Goal: Task Accomplishment & Management: Use online tool/utility

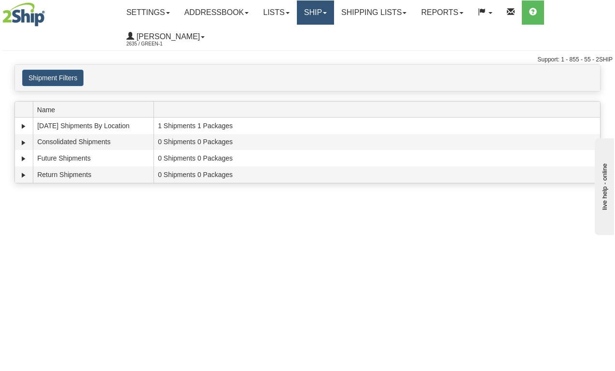
click at [328, 13] on link "Ship" at bounding box center [315, 12] width 37 height 24
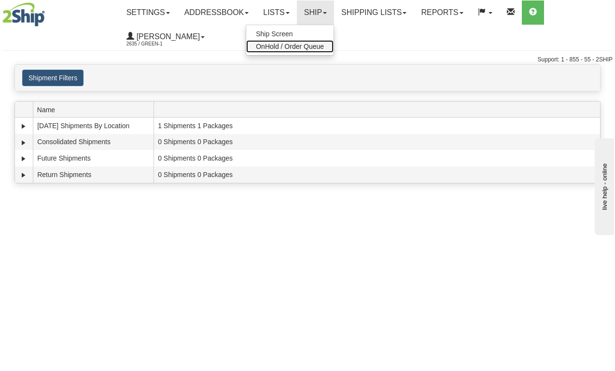
click at [305, 49] on span "OnHold / Order Queue" at bounding box center [290, 47] width 68 height 8
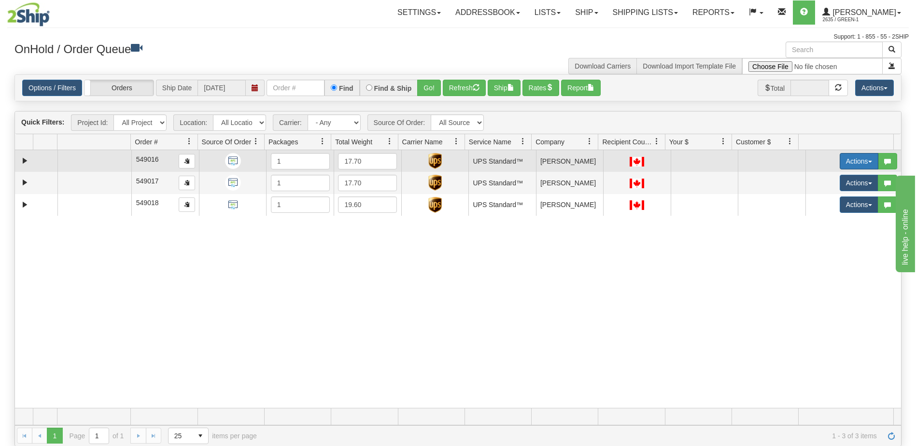
click at [857, 166] on button "Actions" at bounding box center [859, 161] width 39 height 16
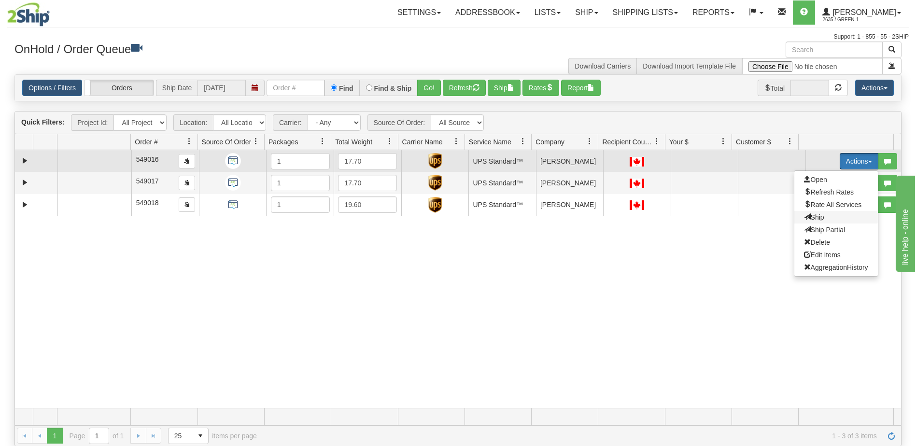
click at [812, 217] on span "Ship" at bounding box center [814, 218] width 20 height 8
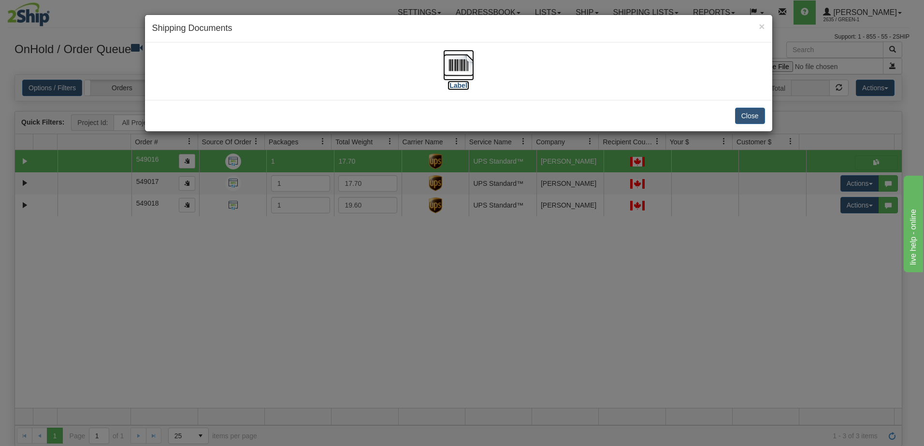
click at [459, 86] on label "[Label]" at bounding box center [458, 86] width 22 height 10
click at [748, 119] on button "Close" at bounding box center [750, 116] width 30 height 16
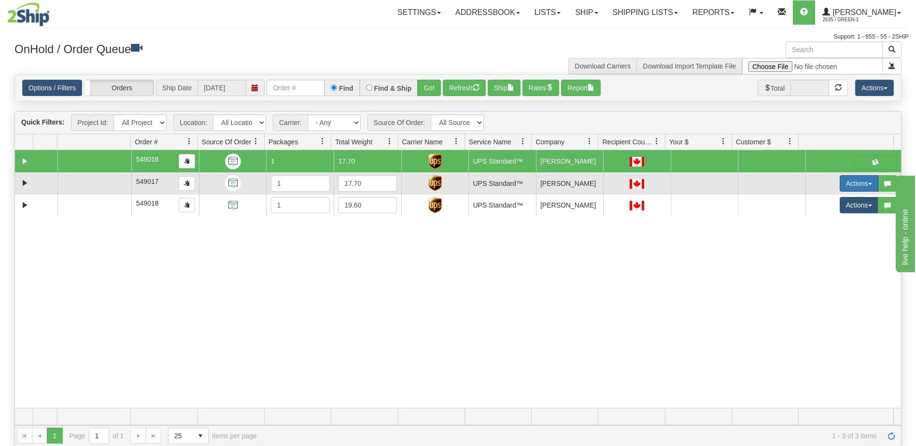
click at [848, 191] on button "Actions" at bounding box center [859, 183] width 39 height 16
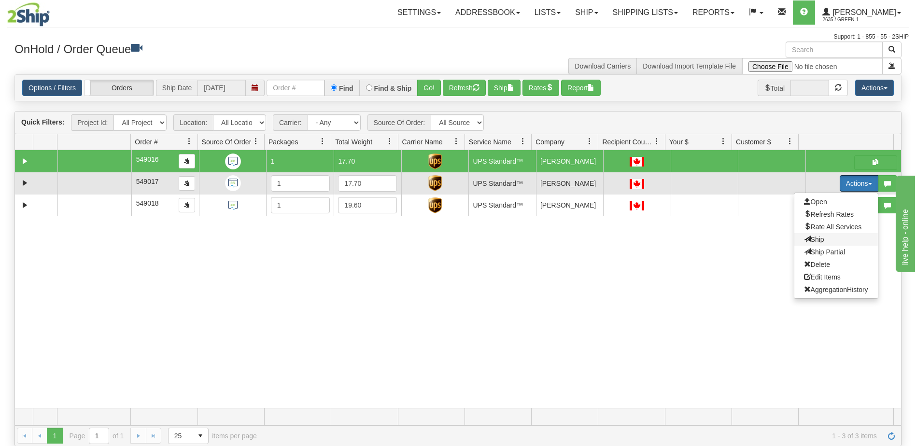
click at [814, 242] on span "Ship" at bounding box center [814, 240] width 20 height 8
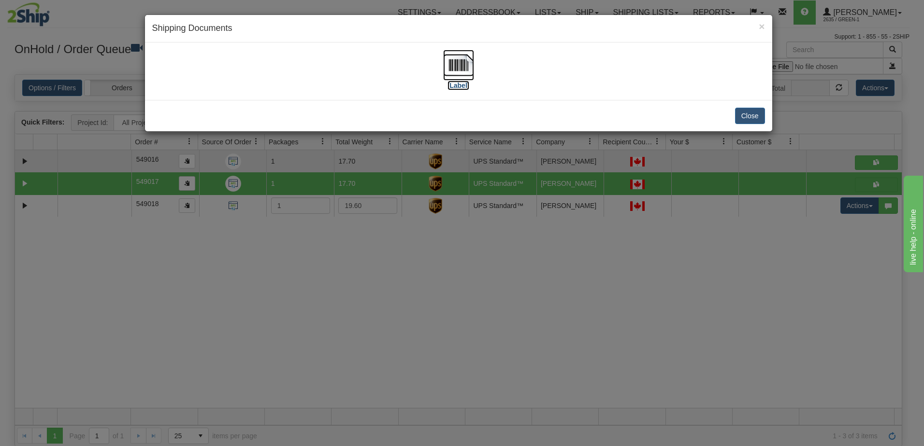
click at [458, 84] on label "[Label]" at bounding box center [458, 86] width 22 height 10
click at [753, 110] on button "Close" at bounding box center [750, 116] width 30 height 16
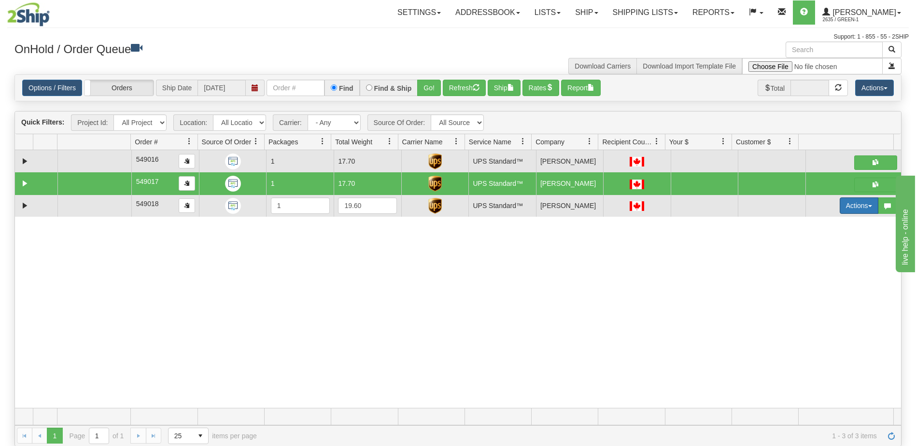
click at [856, 204] on button "Actions" at bounding box center [859, 206] width 39 height 16
click at [813, 261] on span "Ship" at bounding box center [814, 262] width 20 height 8
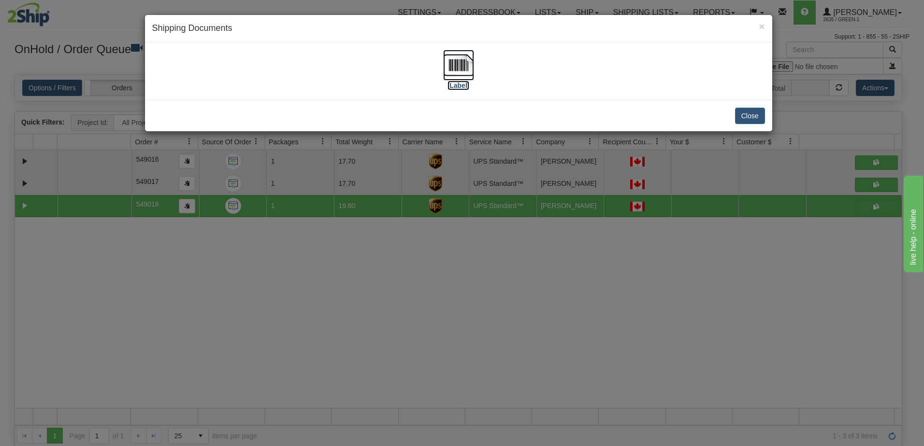
click at [458, 85] on label "[Label]" at bounding box center [458, 86] width 22 height 10
click at [751, 116] on button "Close" at bounding box center [750, 116] width 30 height 16
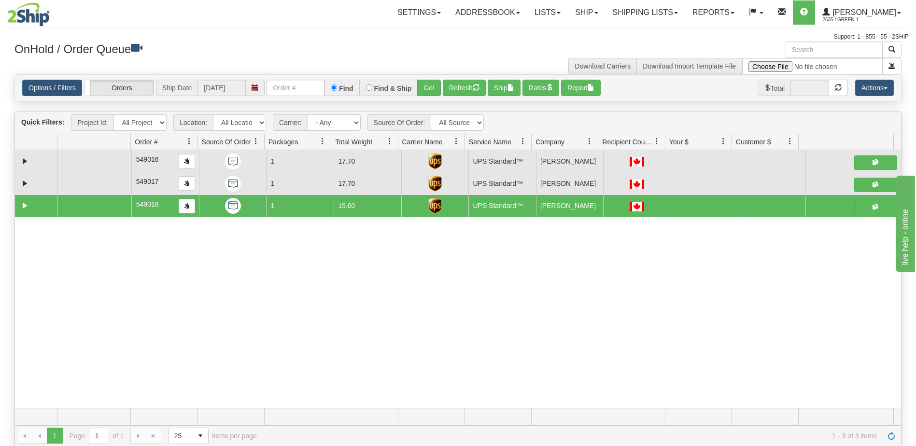
drag, startPoint x: 129, startPoint y: 298, endPoint x: 156, endPoint y: 281, distance: 31.9
click at [129, 298] on div "31743044 LIBERTY_COSTCO 91417142 0 549016 1 17.70 UPS Standard™ Shipping Dept […" at bounding box center [458, 279] width 886 height 258
click at [652, 11] on link "Shipping lists" at bounding box center [646, 12] width 80 height 24
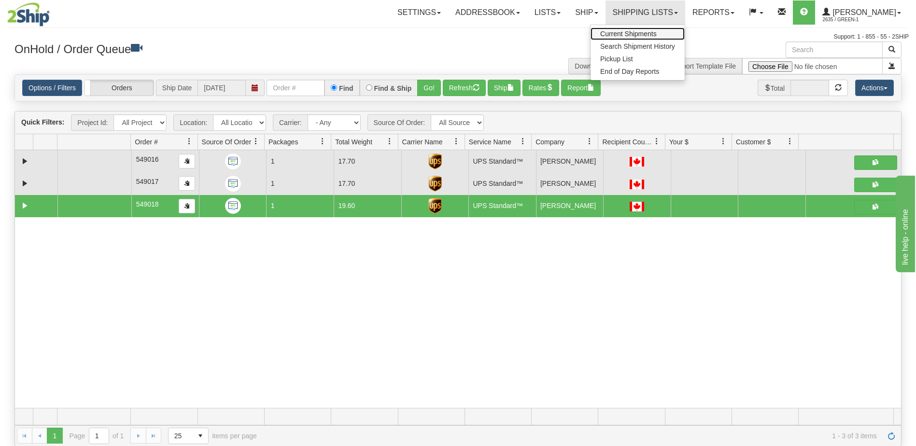
click at [657, 38] on link "Current Shipments" at bounding box center [638, 34] width 94 height 13
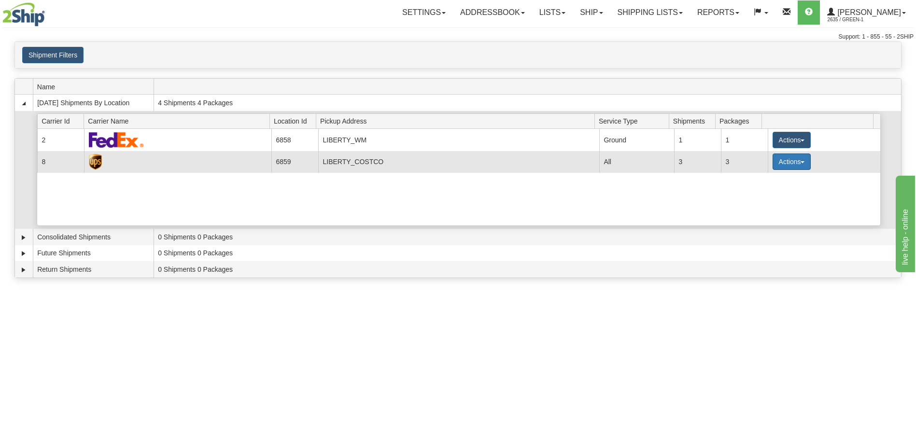
click at [800, 168] on button "Actions" at bounding box center [792, 162] width 39 height 16
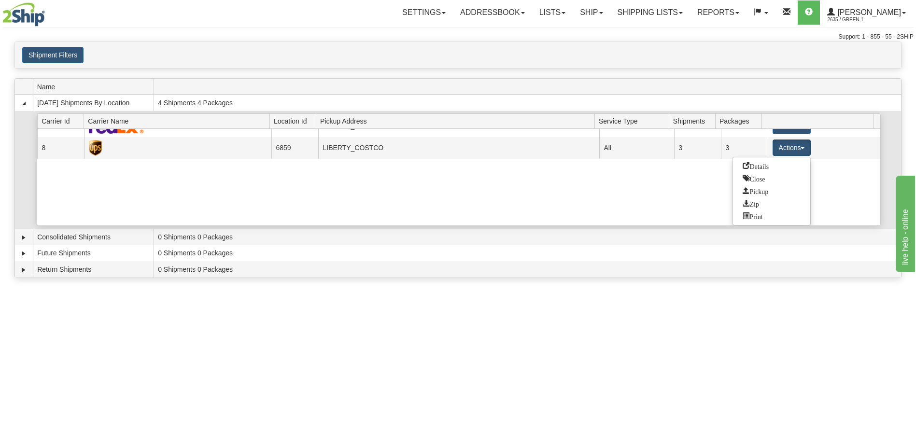
click at [641, 194] on div "Current 2 6858 LIBERTY_WM 23268 Ground 1 1 Actions Details Close Pickup Zip Pri…" at bounding box center [458, 177] width 843 height 97
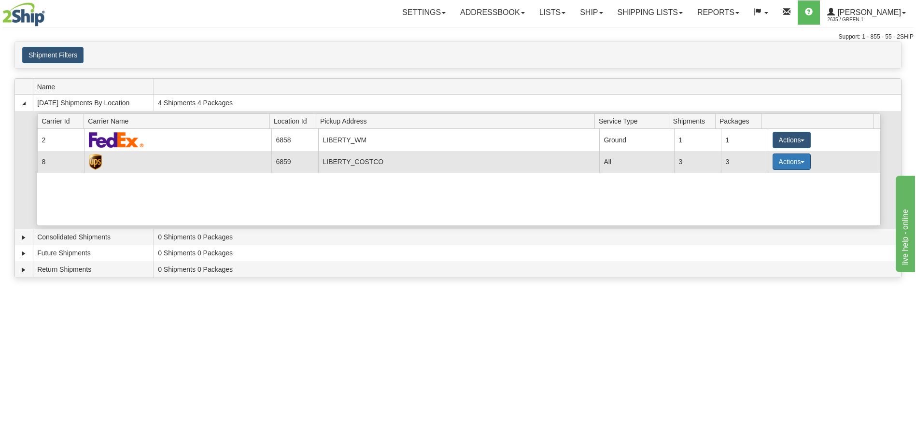
click at [800, 159] on button "Actions" at bounding box center [792, 162] width 39 height 16
click at [801, 162] on span "button" at bounding box center [803, 162] width 4 height 2
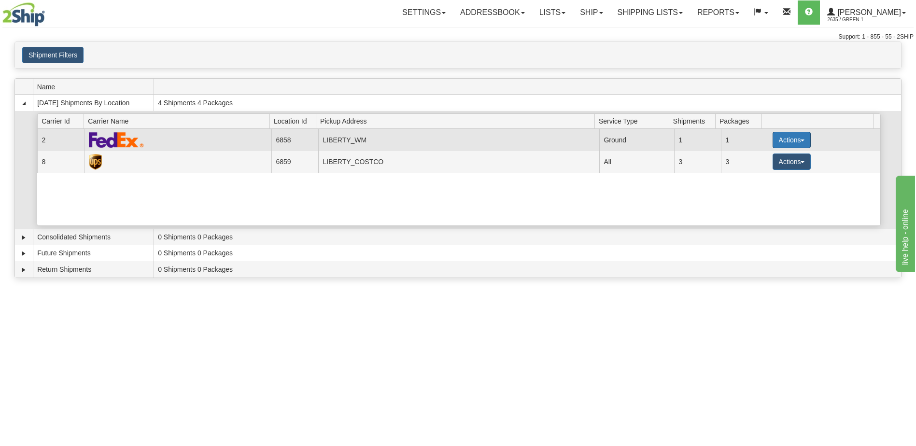
click at [804, 141] on button "Actions" at bounding box center [792, 140] width 39 height 16
click at [761, 212] on link "Print" at bounding box center [771, 208] width 77 height 13
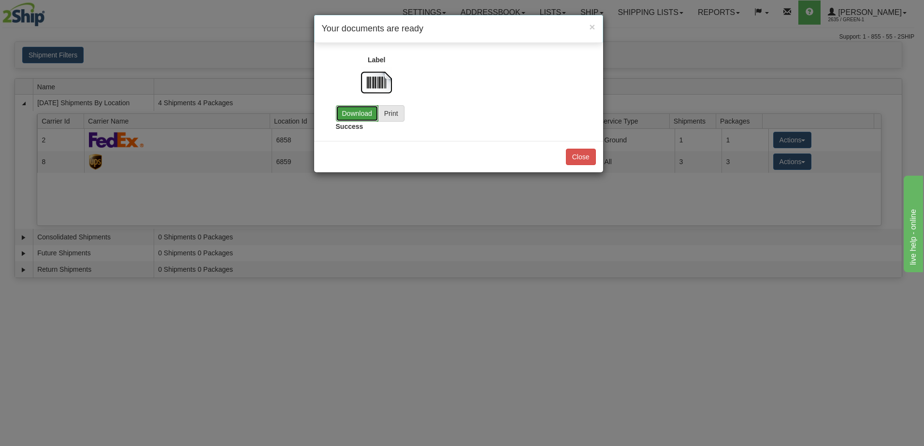
click at [363, 117] on link "Download" at bounding box center [357, 113] width 43 height 16
click at [593, 25] on span "×" at bounding box center [592, 26] width 6 height 11
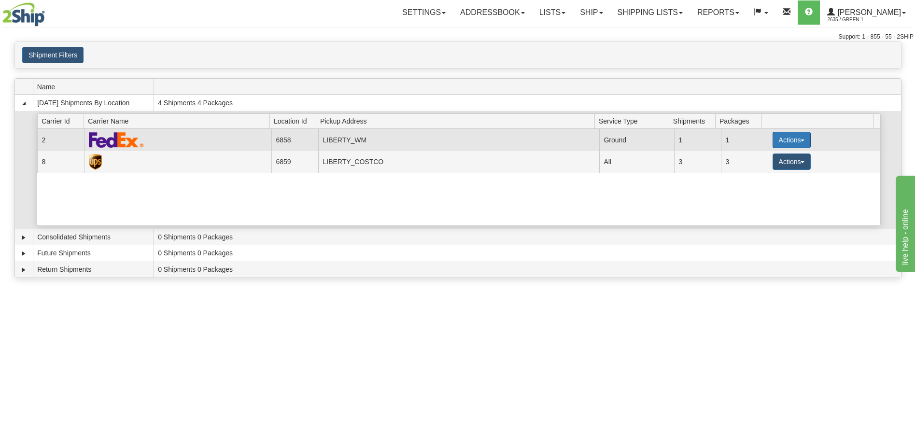
click at [788, 141] on button "Actions" at bounding box center [792, 140] width 39 height 16
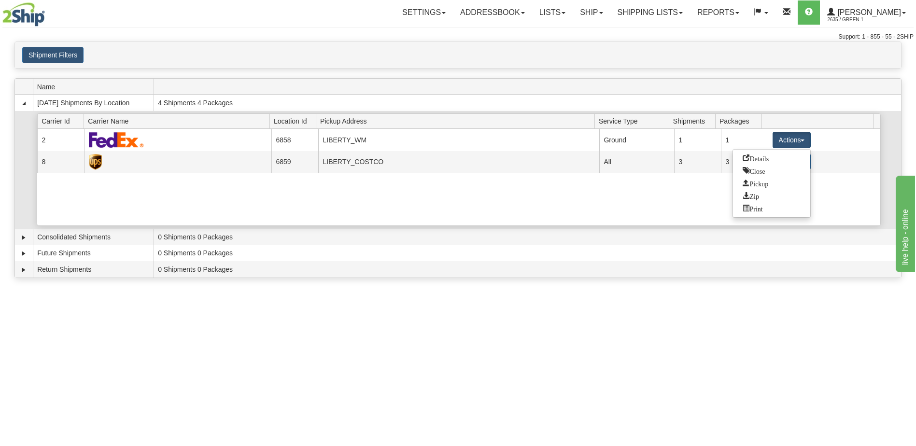
click at [596, 197] on div "Current 2 6858 LIBERTY_WM 23268 Ground 1 1 Actions Details Close Pickup Zip Pri…" at bounding box center [458, 177] width 843 height 97
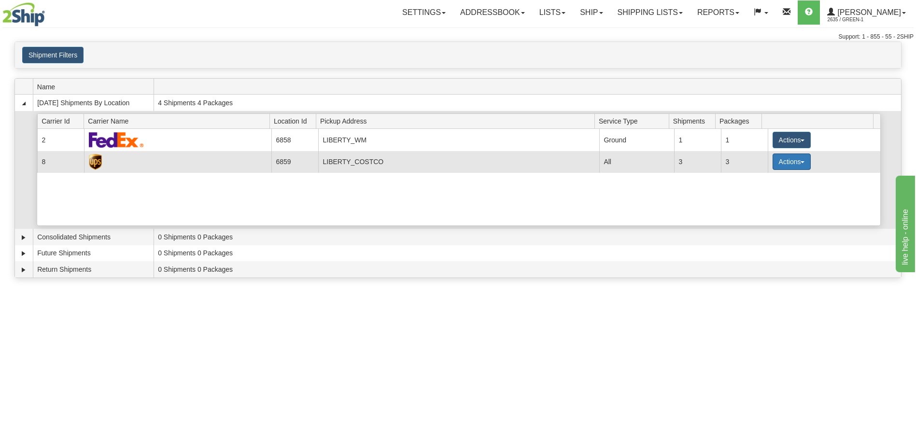
click at [795, 170] on button "Actions" at bounding box center [792, 162] width 39 height 16
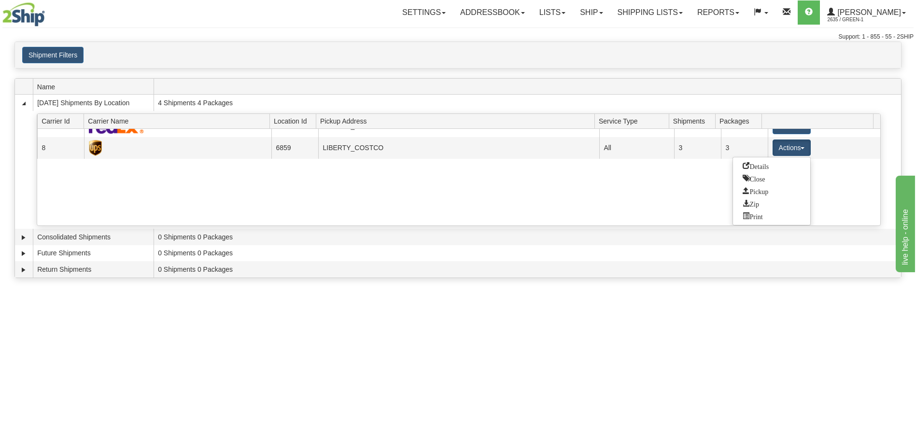
click at [758, 355] on div "Toggle navigation Settings Shipping Preferences Fields Preferences New Recipien…" at bounding box center [458, 223] width 916 height 446
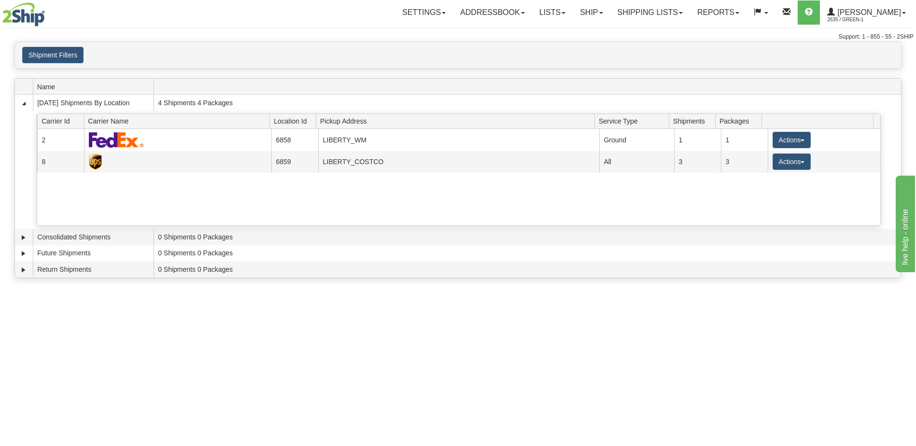
click at [860, 366] on div "Toggle navigation Settings Shipping Preferences Fields Preferences New Recipien…" at bounding box center [458, 223] width 916 height 446
